Goal: Information Seeking & Learning: Learn about a topic

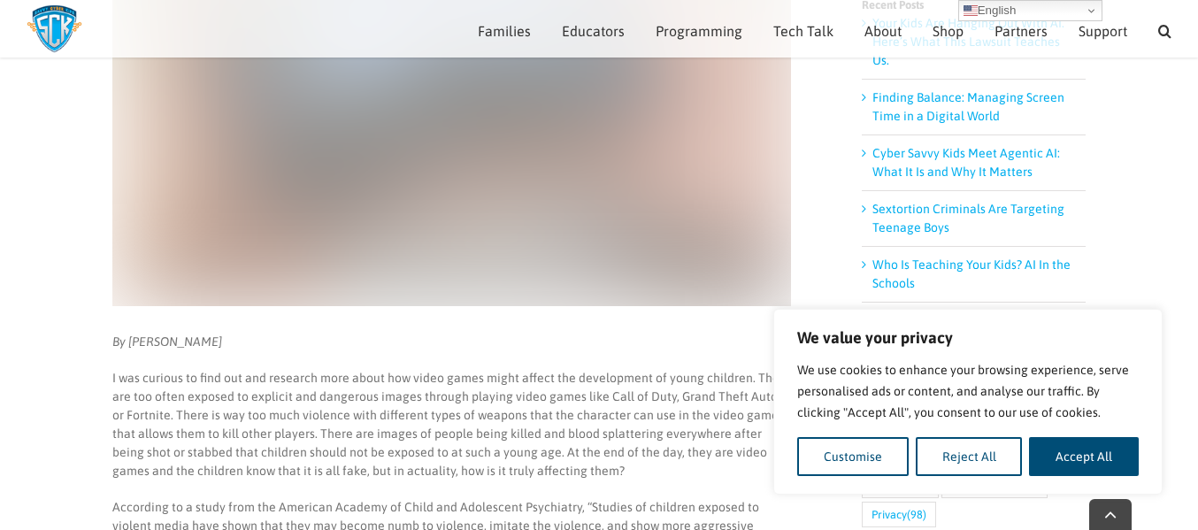
scroll to position [393, 0]
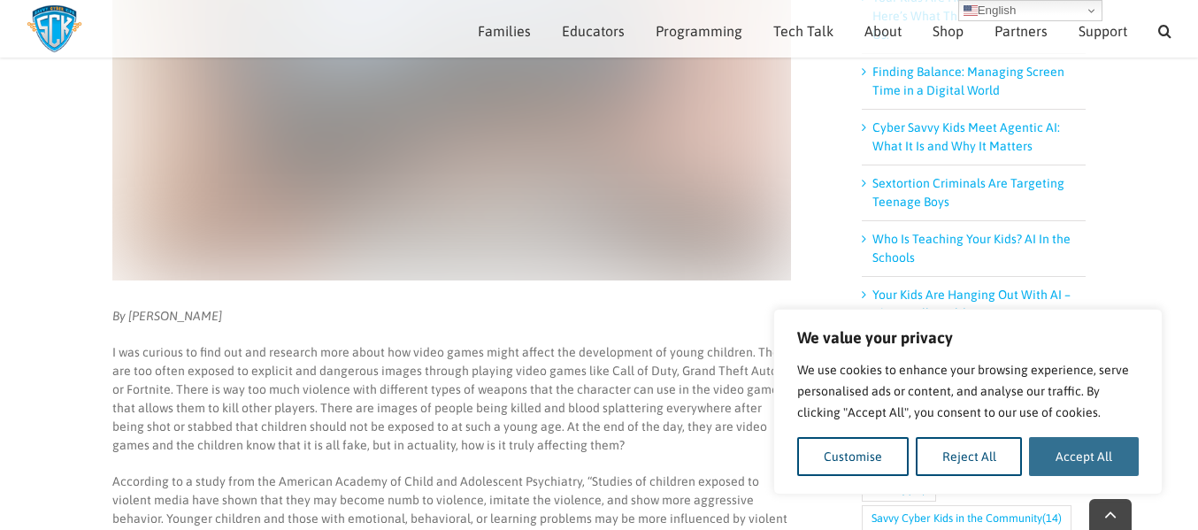
click at [1074, 458] on button "Accept All" at bounding box center [1084, 456] width 110 height 39
checkbox input "true"
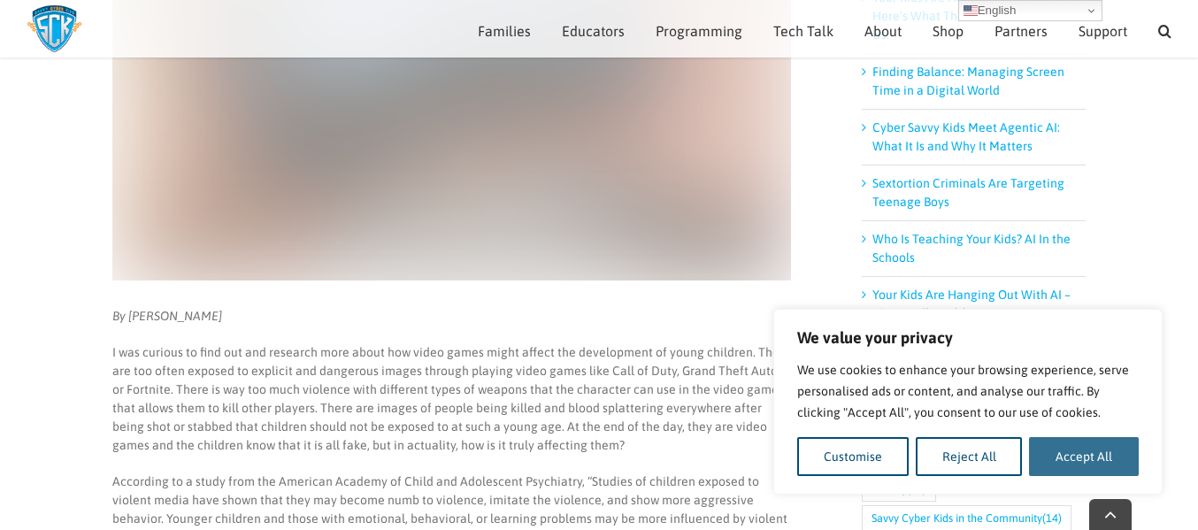
checkbox input "true"
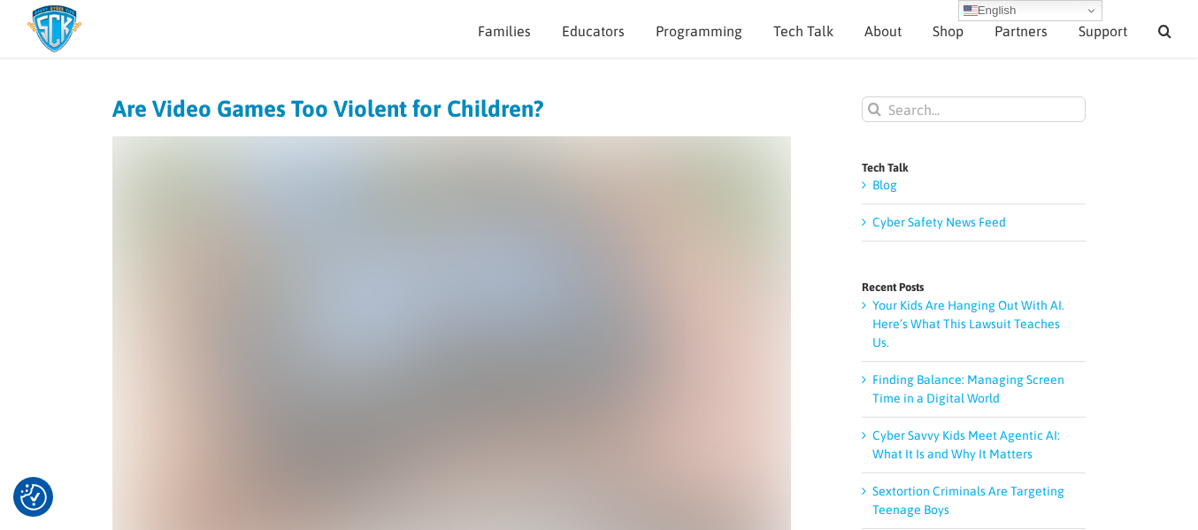
scroll to position [0, 0]
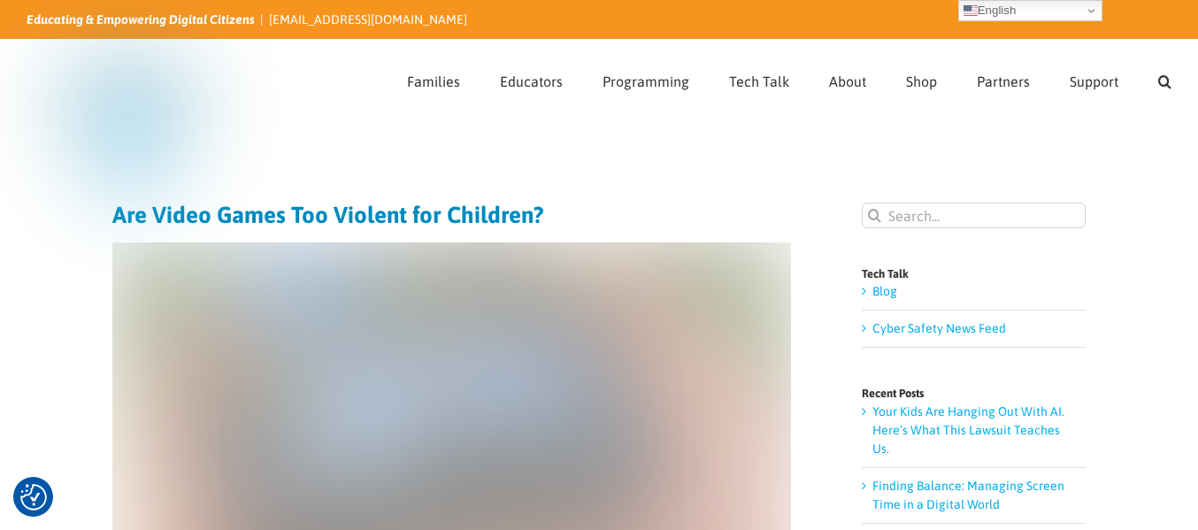
click at [494, 212] on h1 "Are Video Games Too Violent for Children?" at bounding box center [451, 215] width 679 height 25
click at [539, 214] on h1 "Are Video Games Too Violent for Children?" at bounding box center [451, 215] width 679 height 25
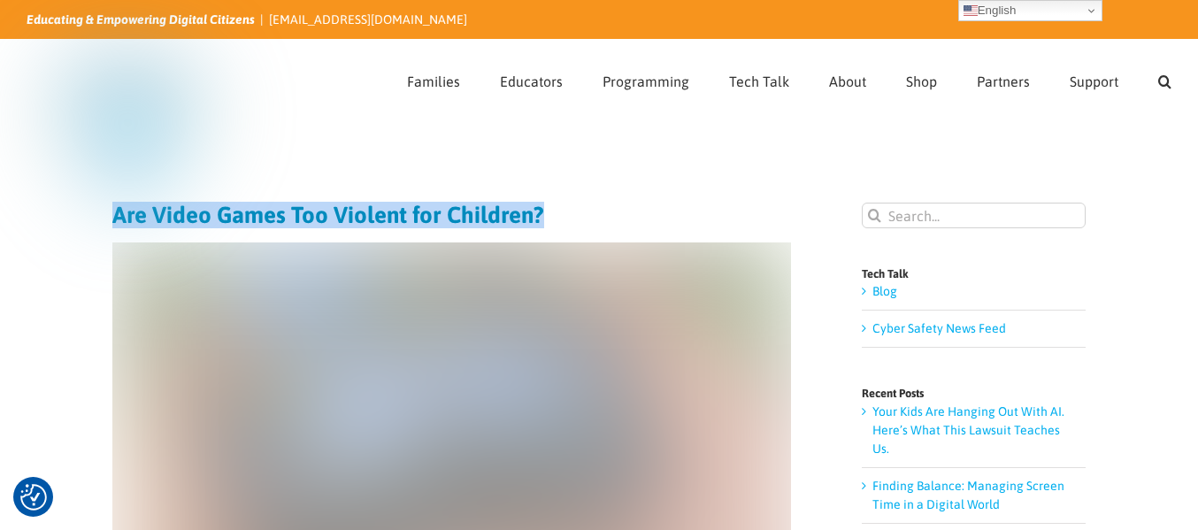
drag, startPoint x: 539, startPoint y: 214, endPoint x: 117, endPoint y: 227, distance: 422.4
click at [117, 227] on h1 "Are Video Games Too Violent for Children?" at bounding box center [451, 215] width 679 height 25
copy h1 "Are Video Games Too Violent for Children?"
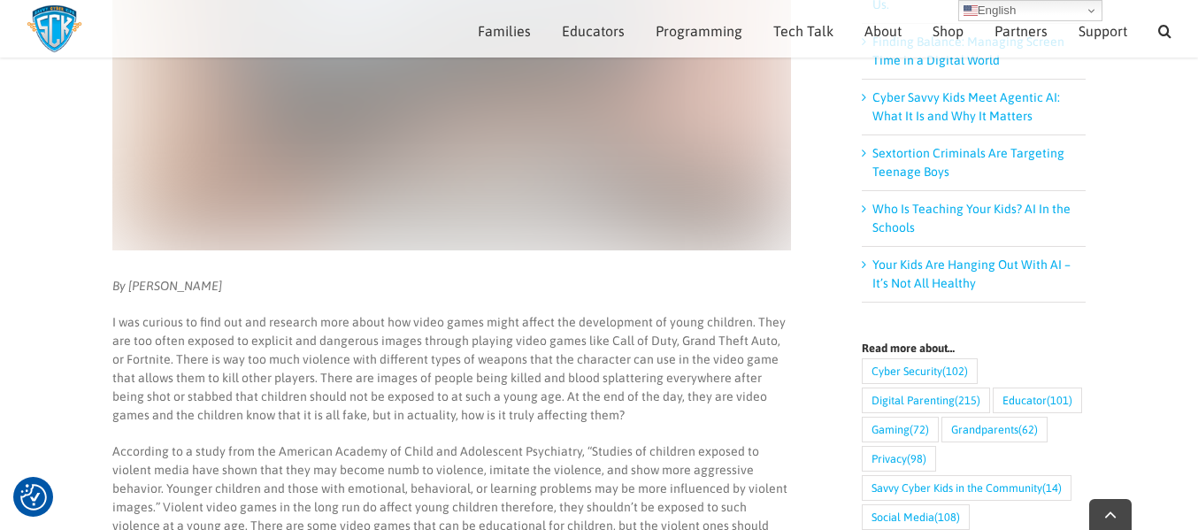
scroll to position [427, 0]
